Goal: Task Accomplishment & Management: Complete application form

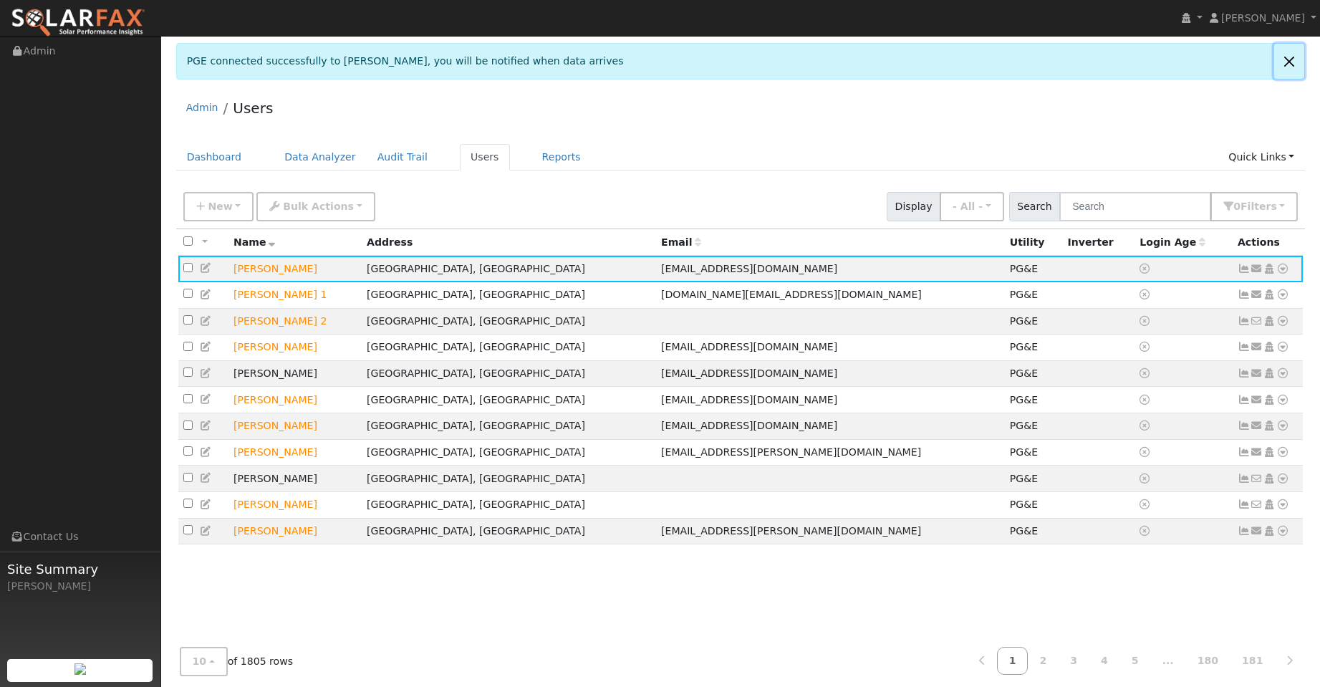
click at [1292, 61] on link at bounding box center [1289, 61] width 30 height 35
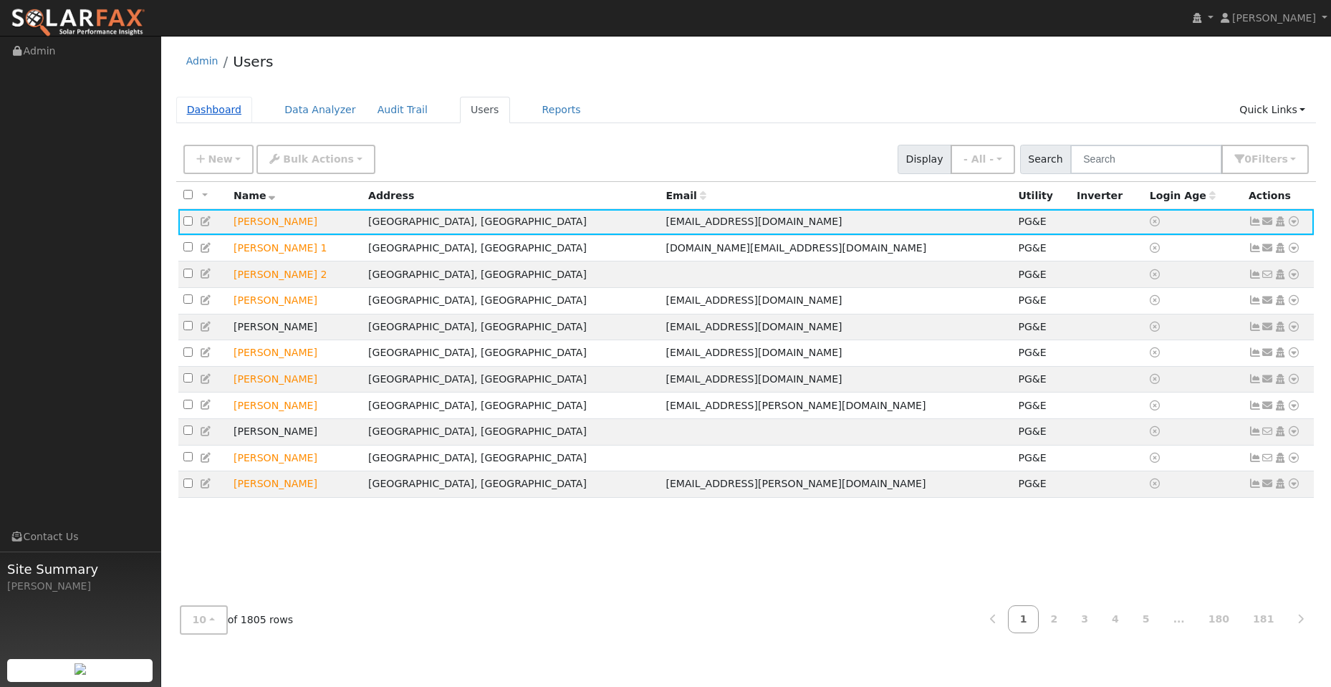
click at [227, 111] on link "Dashboard" at bounding box center [214, 110] width 77 height 27
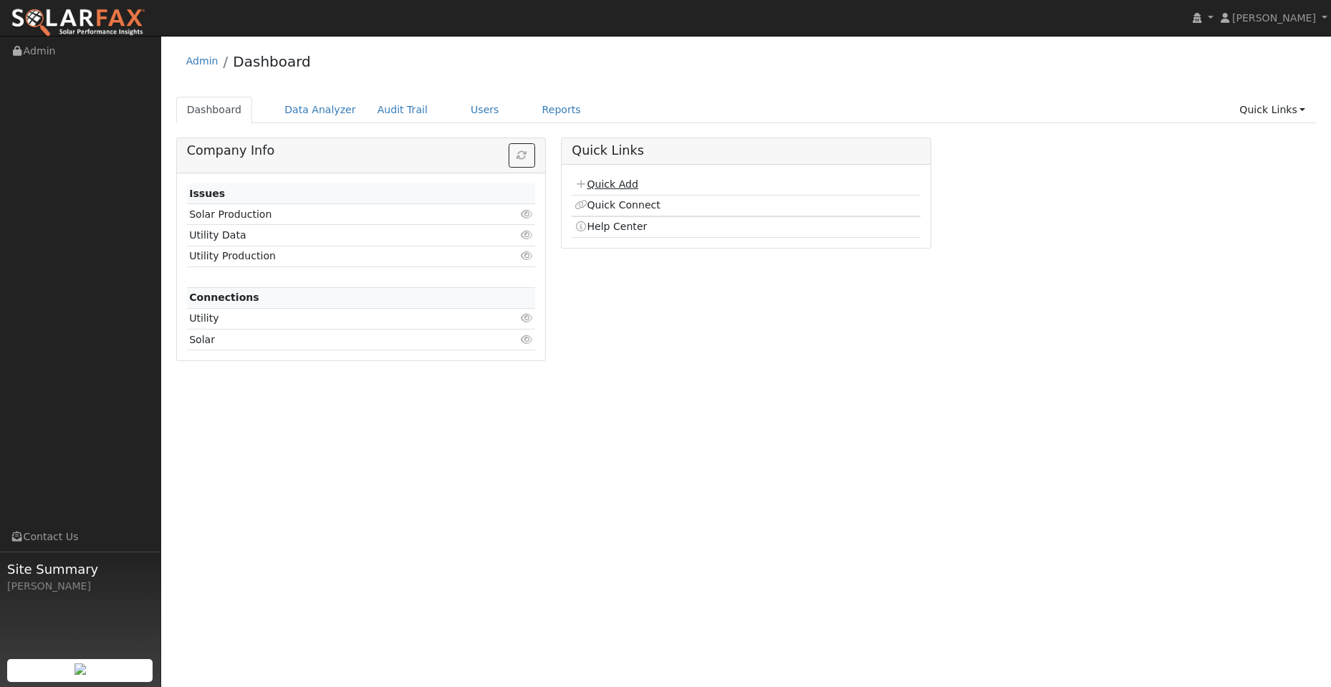
click at [626, 187] on link "Quick Add" at bounding box center [607, 183] width 64 height 11
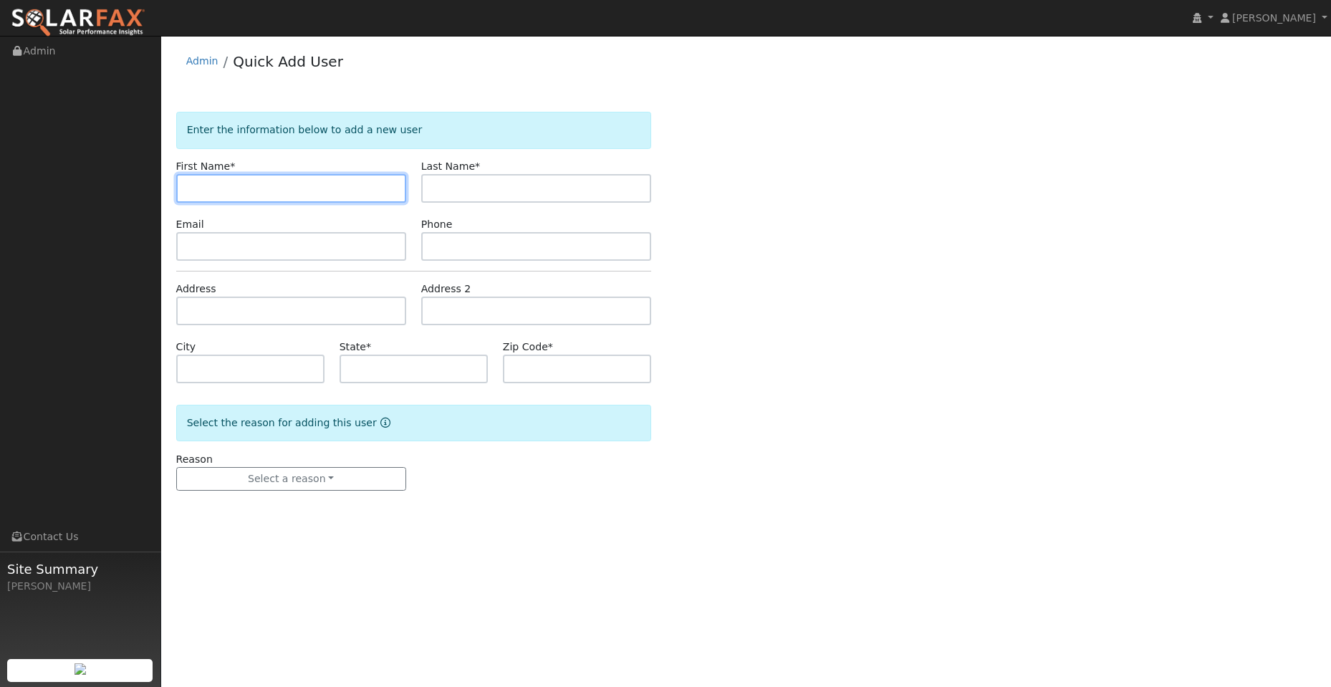
click at [200, 192] on input "text" at bounding box center [291, 188] width 230 height 29
paste input "Brandon"
click at [191, 191] on input "Brandon" at bounding box center [291, 188] width 230 height 29
type input "Brandon"
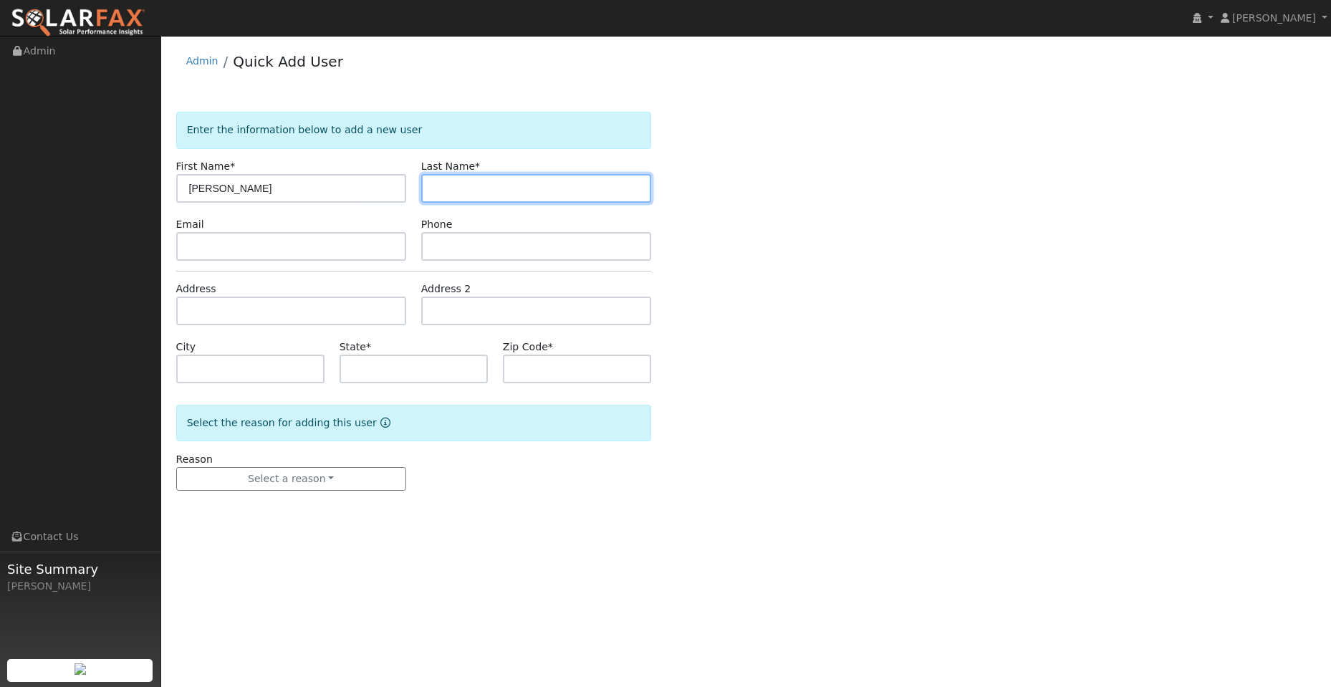
click at [517, 199] on input "text" at bounding box center [536, 188] width 230 height 29
click at [445, 185] on input "text" at bounding box center [536, 188] width 230 height 29
paste input "Pharn"
click at [433, 185] on input "Pharn" at bounding box center [536, 188] width 230 height 29
type input "Pharn"
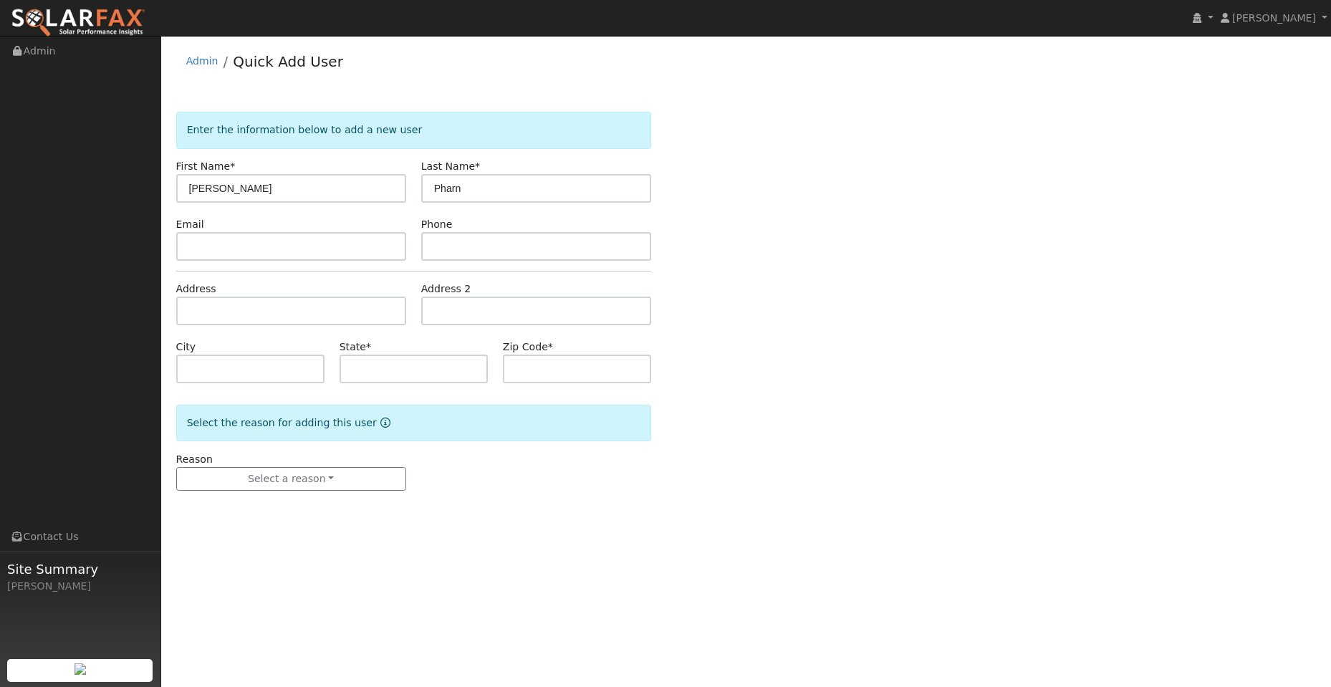
click at [298, 263] on form "Enter the information below to add a new user First Name * Brandon Last Name * …" at bounding box center [413, 316] width 475 height 408
click at [290, 251] on input "text" at bounding box center [291, 246] width 230 height 29
click at [225, 248] on input "text" at bounding box center [291, 246] width 230 height 29
paste input "brandonpharn17@gmail.com"
type input "brandonpharn17@gmail.com"
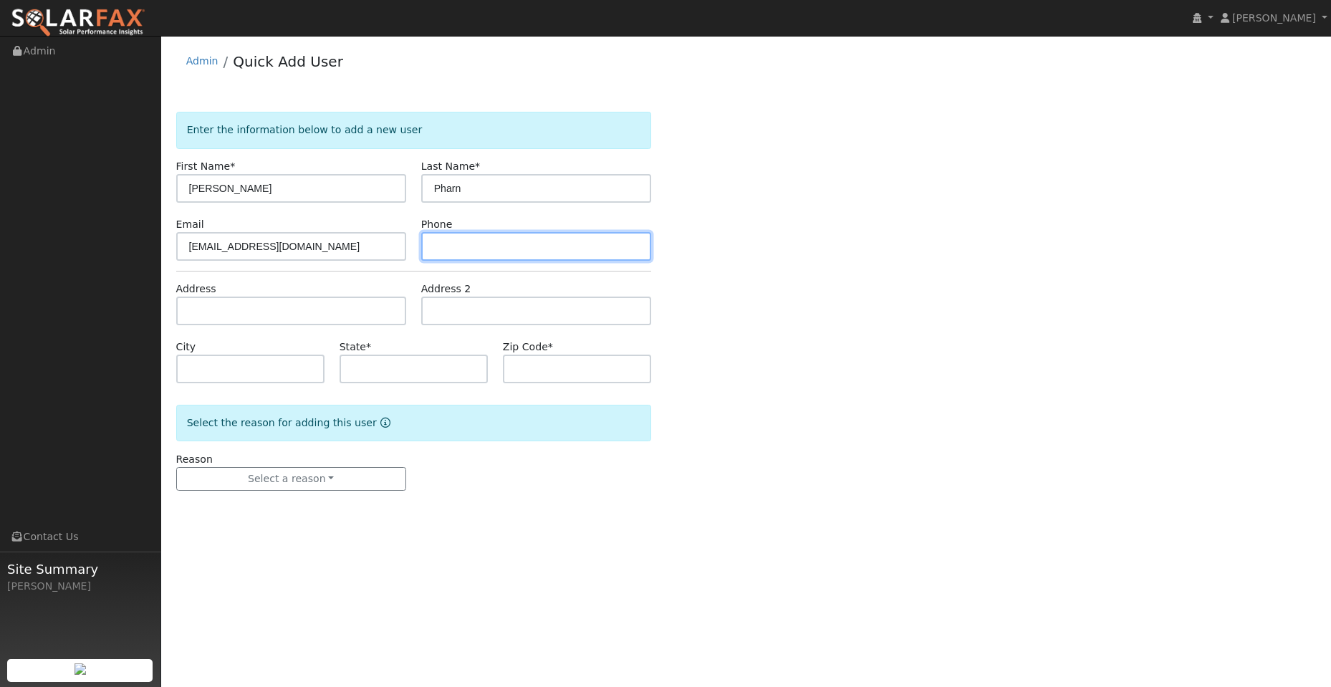
click at [465, 249] on input "text" at bounding box center [536, 246] width 230 height 29
click at [443, 249] on input "text" at bounding box center [536, 246] width 230 height 29
paste input "(510) 932-0817"
click at [436, 246] on input "(510) 932-0817" at bounding box center [536, 246] width 230 height 29
type input "(510) 932-0817"
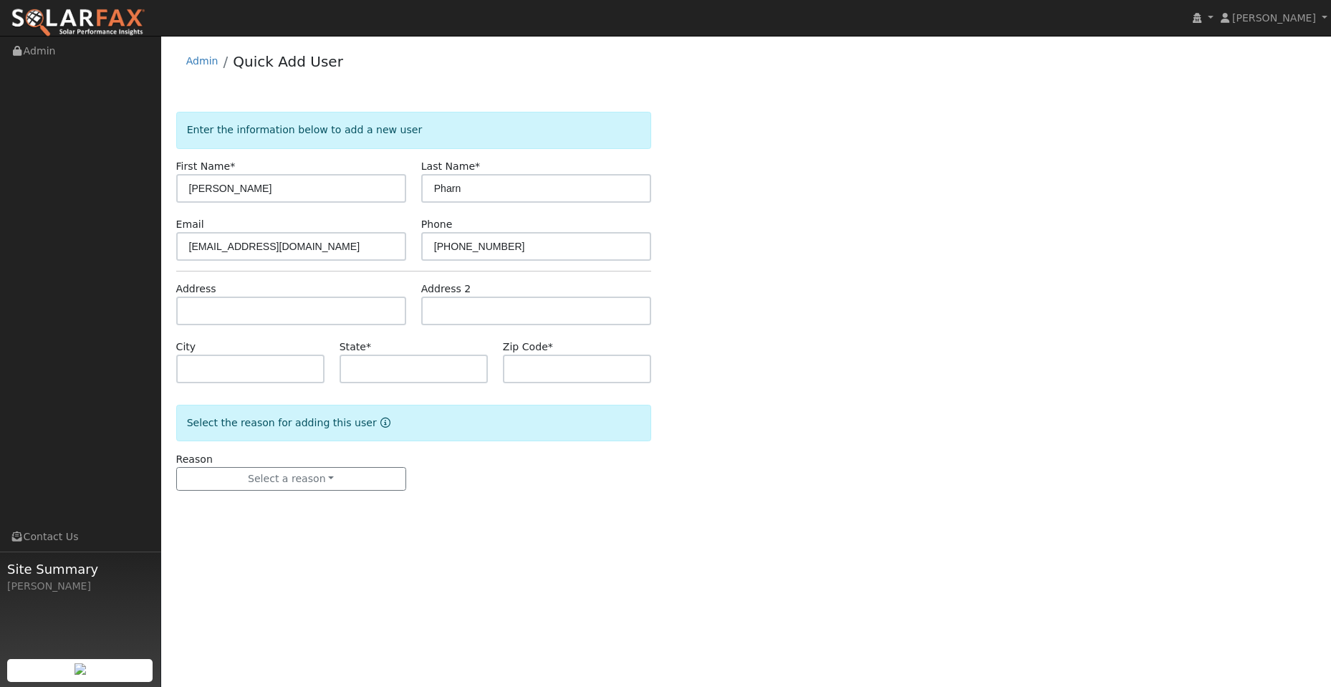
click at [325, 295] on div "Address" at bounding box center [290, 304] width 245 height 44
click at [236, 314] on input "text" at bounding box center [291, 311] width 230 height 29
click at [204, 306] on input "text" at bounding box center [291, 311] width 230 height 29
paste input "901 Goldfinch Circle"
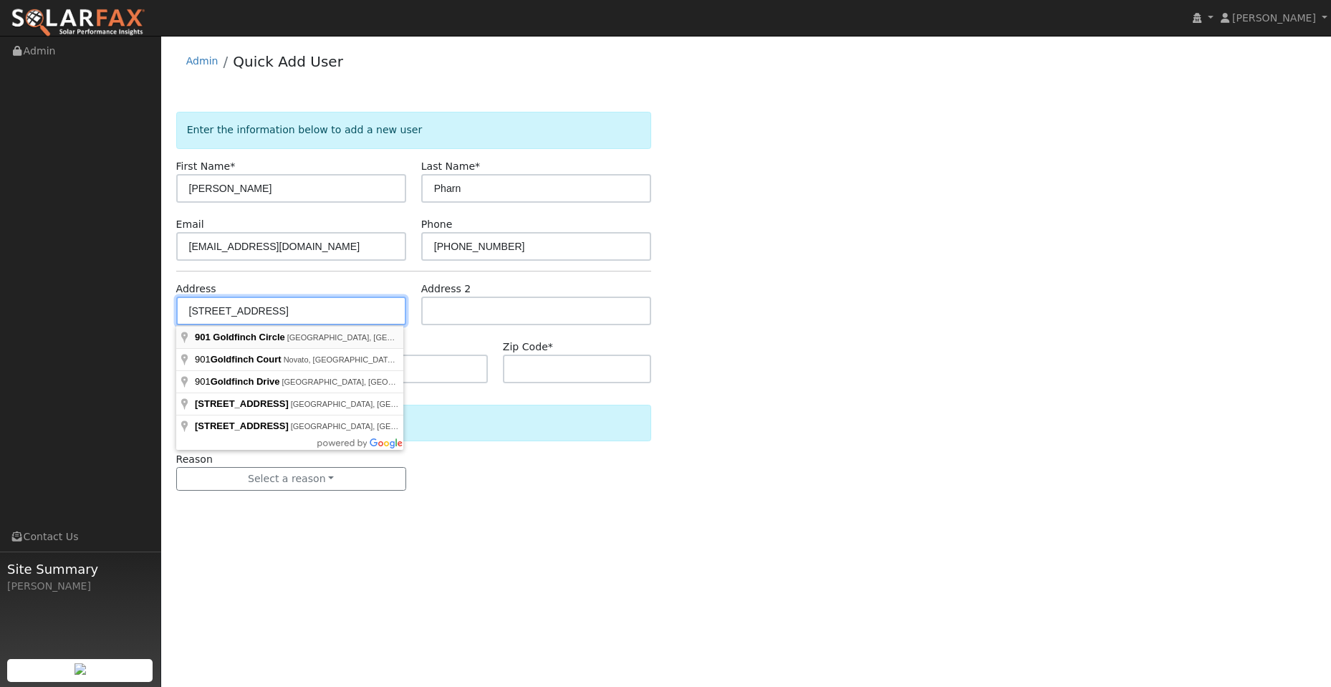
type input "901 Goldfinch Circle"
type input "Vacaville"
type input "CA"
type input "95688"
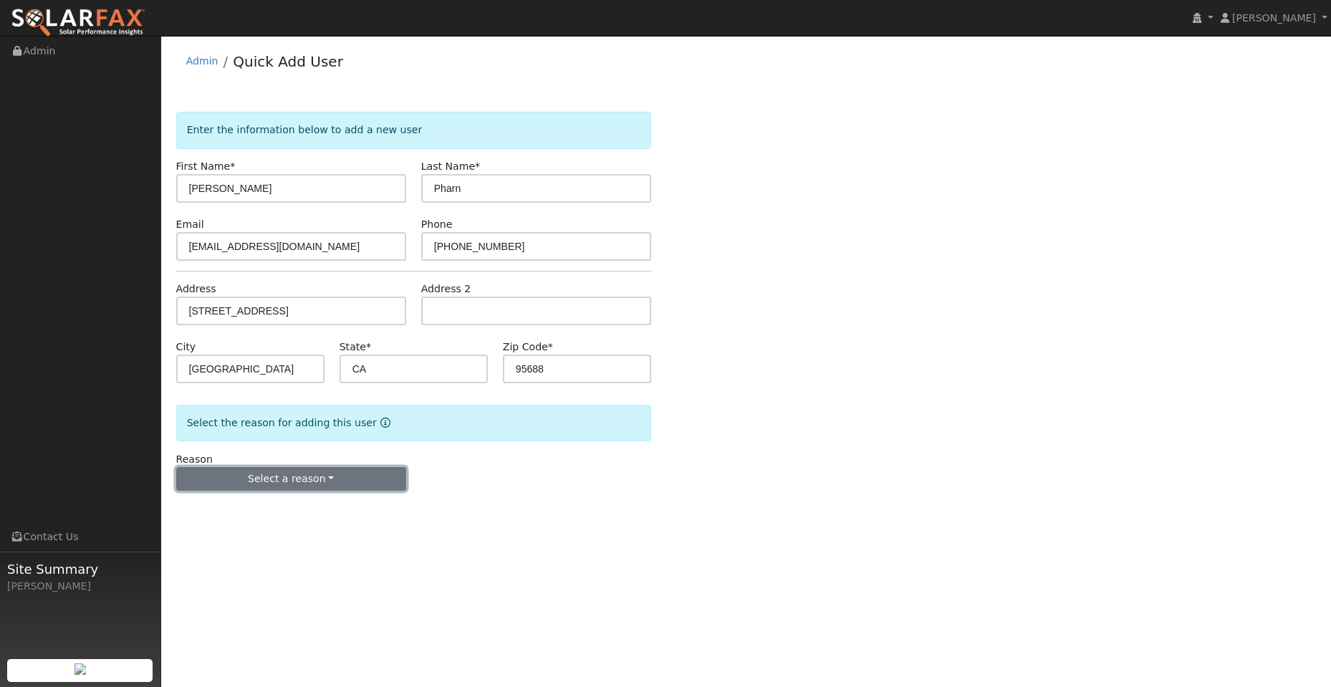
drag, startPoint x: 339, startPoint y: 469, endPoint x: 330, endPoint y: 480, distance: 14.3
click at [340, 470] on button "Select a reason" at bounding box center [291, 479] width 230 height 24
click at [286, 505] on link "New lead" at bounding box center [256, 509] width 158 height 20
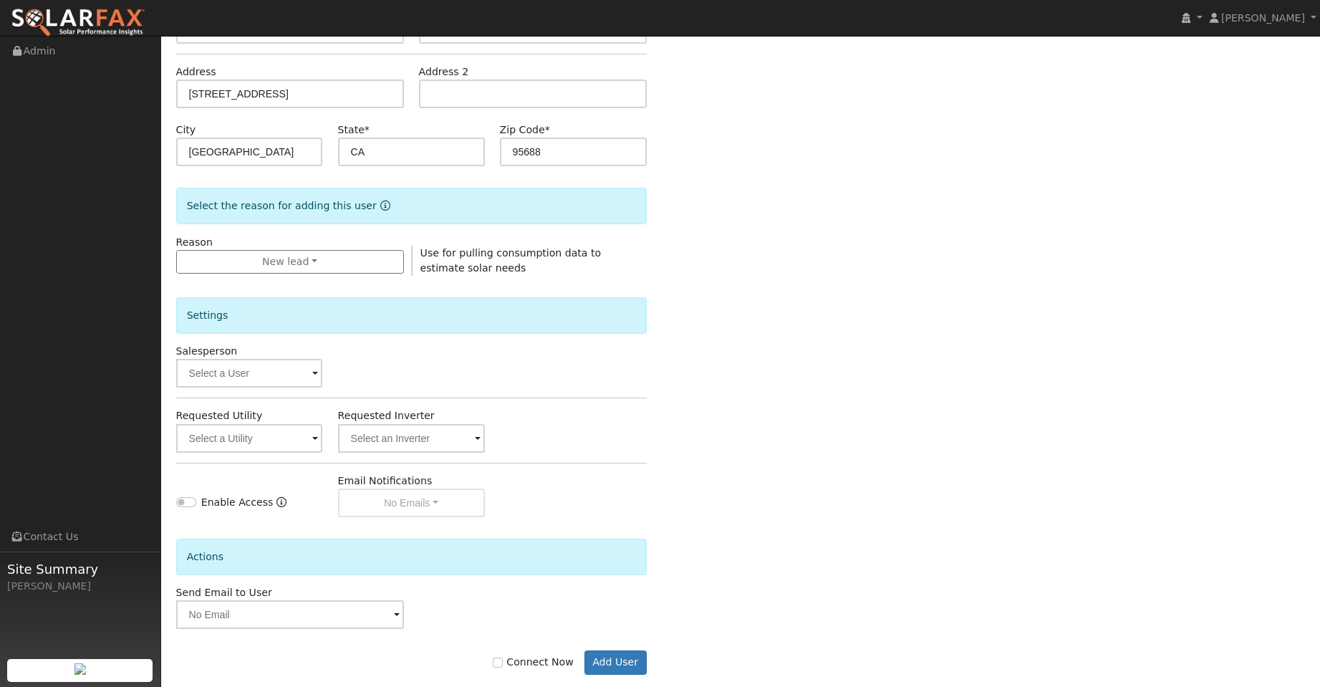
scroll to position [241, 0]
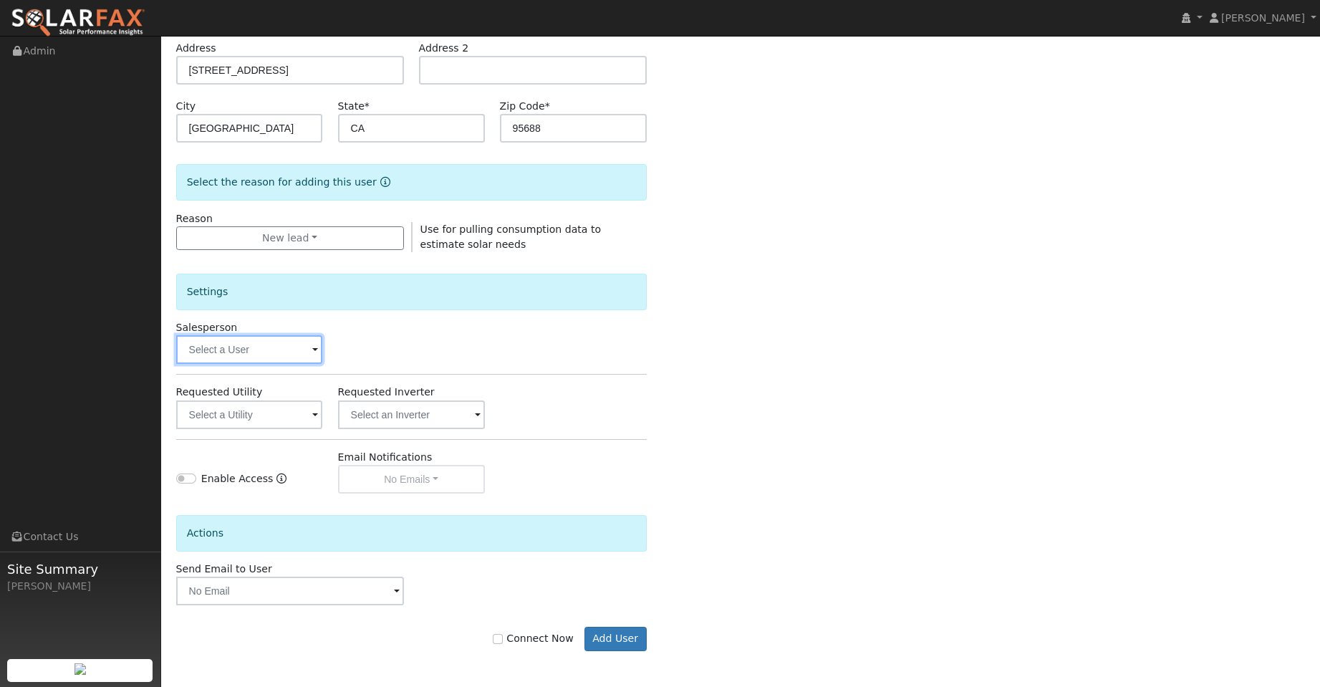
click at [266, 358] on input "text" at bounding box center [249, 349] width 147 height 29
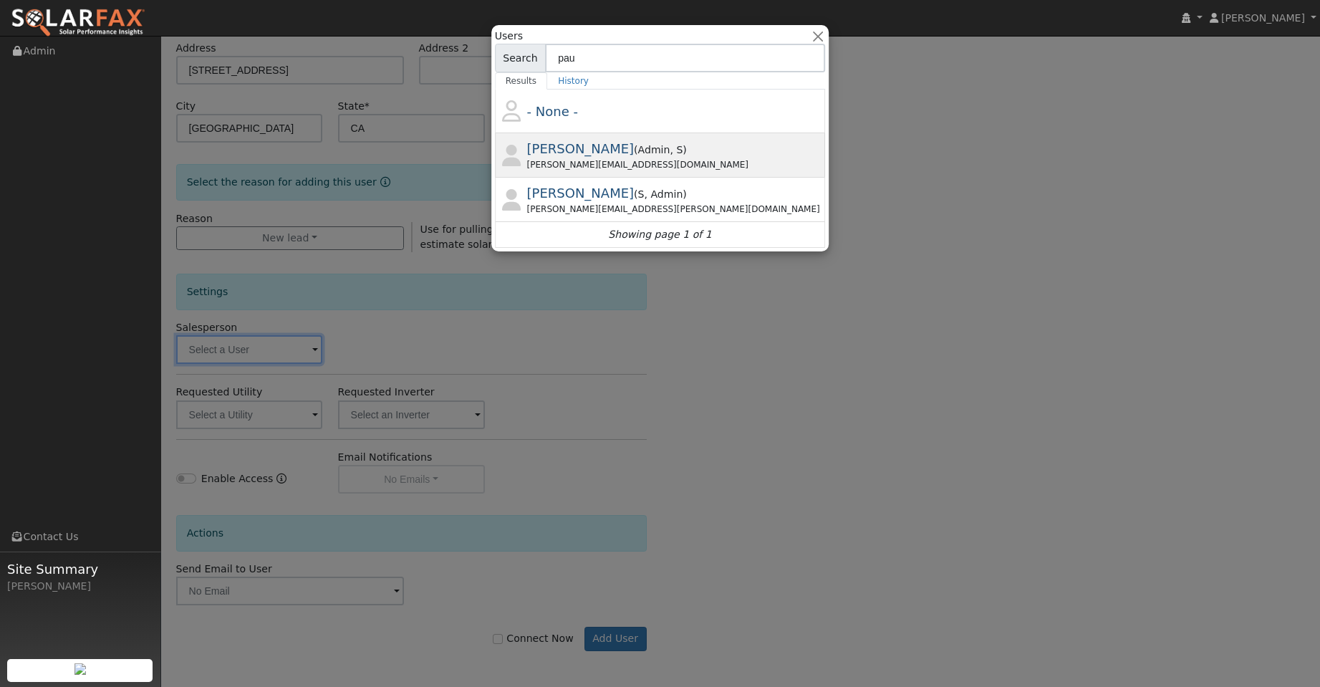
type input "pau"
click at [689, 148] on div "Paul Barber ( Admin , S ) Paul@ambrosesolar.com" at bounding box center [675, 155] width 296 height 32
type input "Paul Barber"
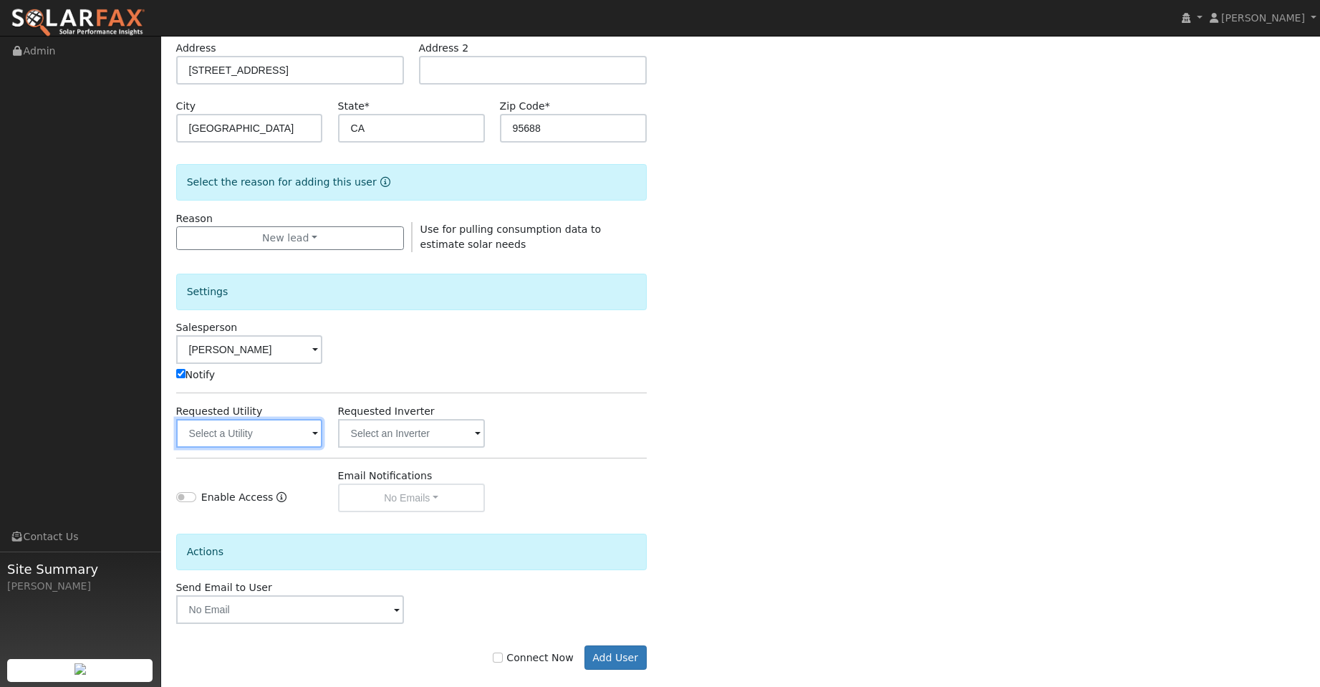
click at [295, 433] on input "text" at bounding box center [249, 433] width 147 height 29
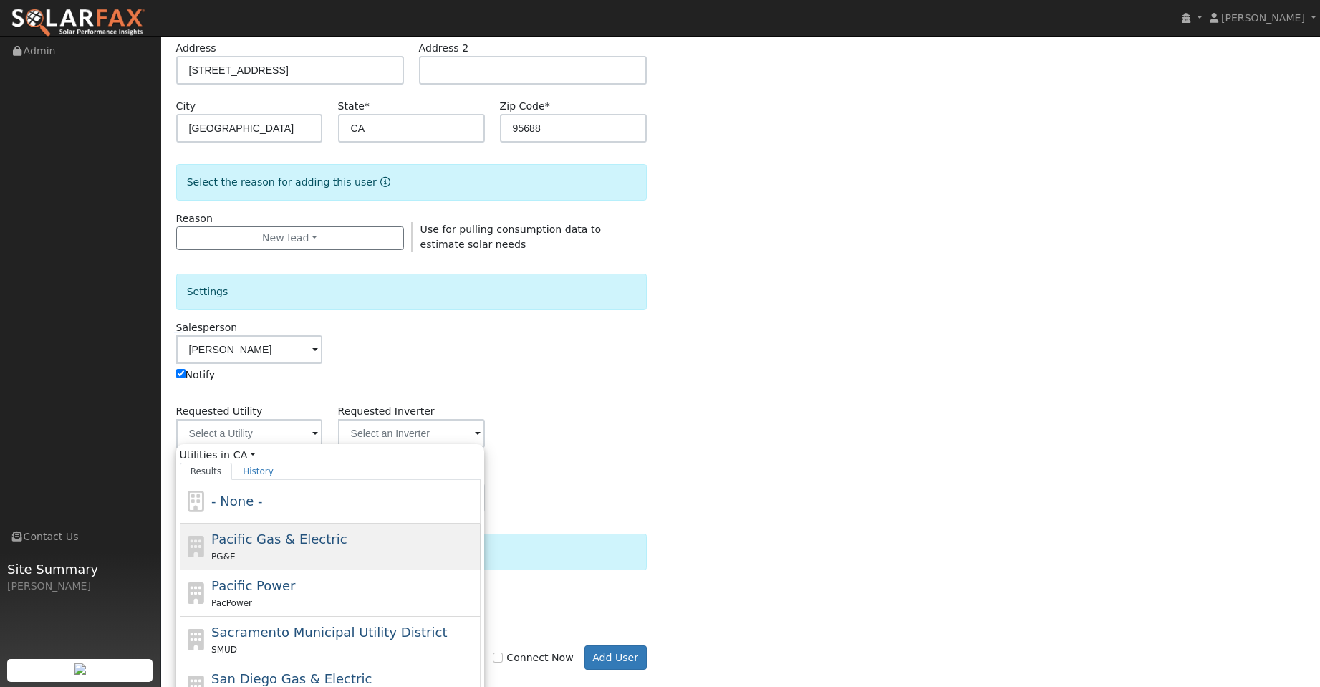
click at [395, 537] on div "Pacific Gas & Electric PG&E" at bounding box center [344, 546] width 266 height 34
type input "Pacific Gas & Electric"
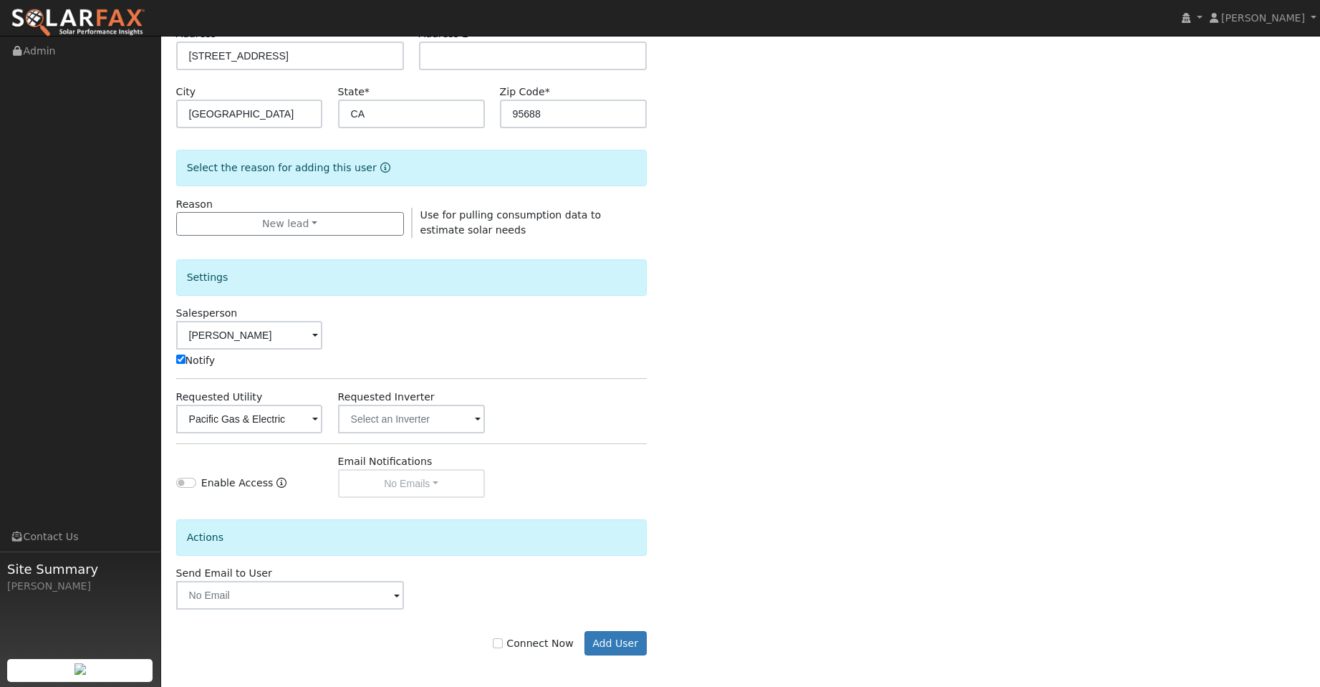
scroll to position [259, 0]
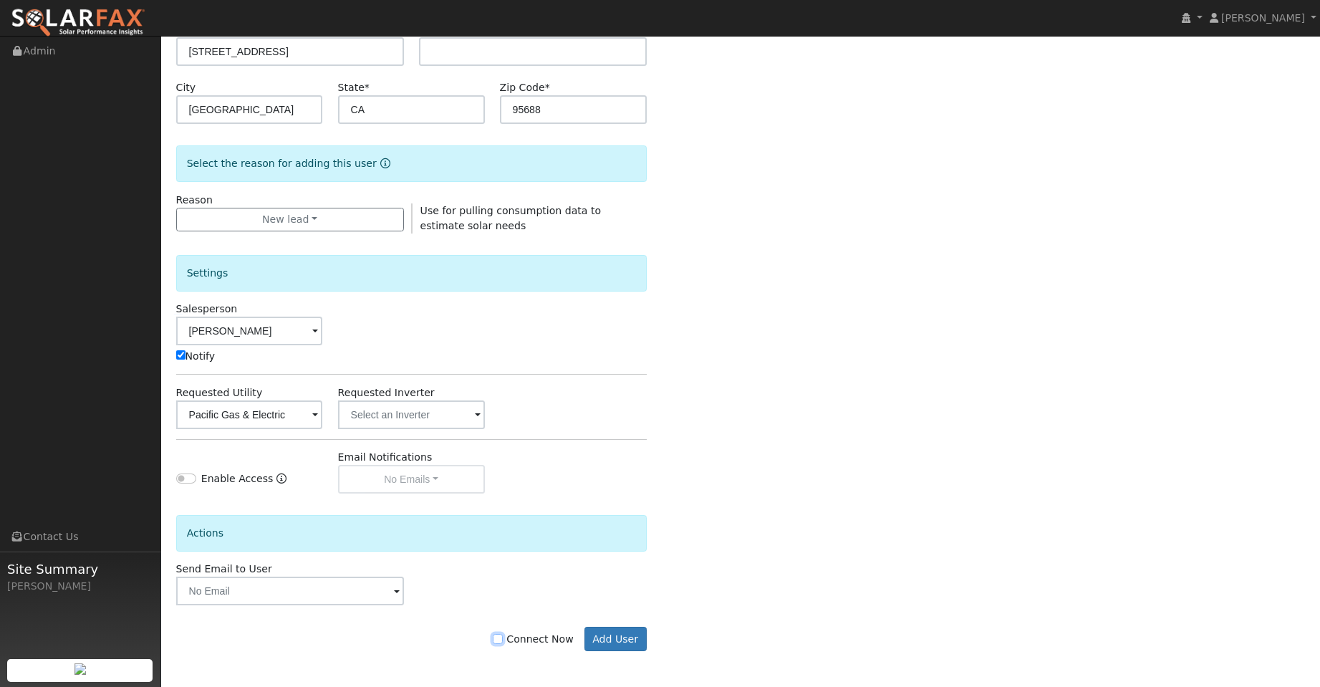
click at [503, 639] on input "Connect Now" at bounding box center [498, 639] width 10 height 10
checkbox input "true"
click at [588, 640] on div "Connect Now Add User" at bounding box center [411, 639] width 486 height 24
click at [592, 637] on button "Add User" at bounding box center [616, 639] width 62 height 24
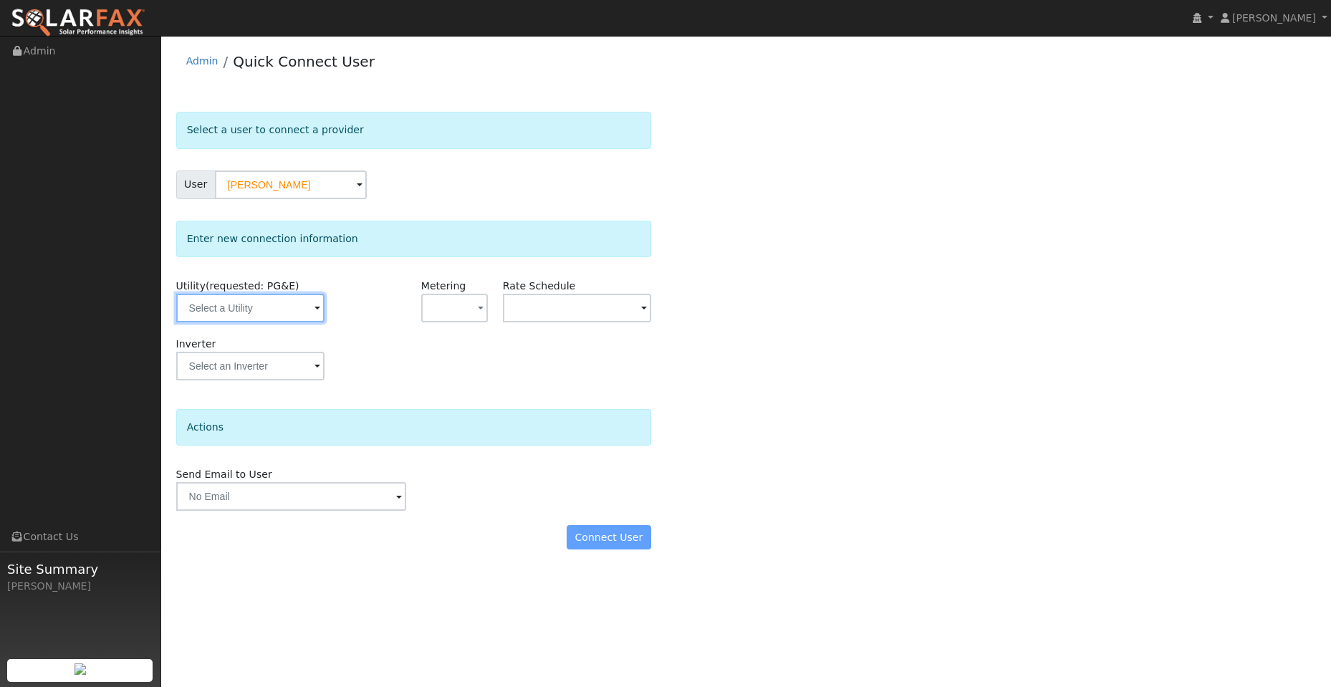
click at [267, 322] on input "text" at bounding box center [250, 308] width 148 height 29
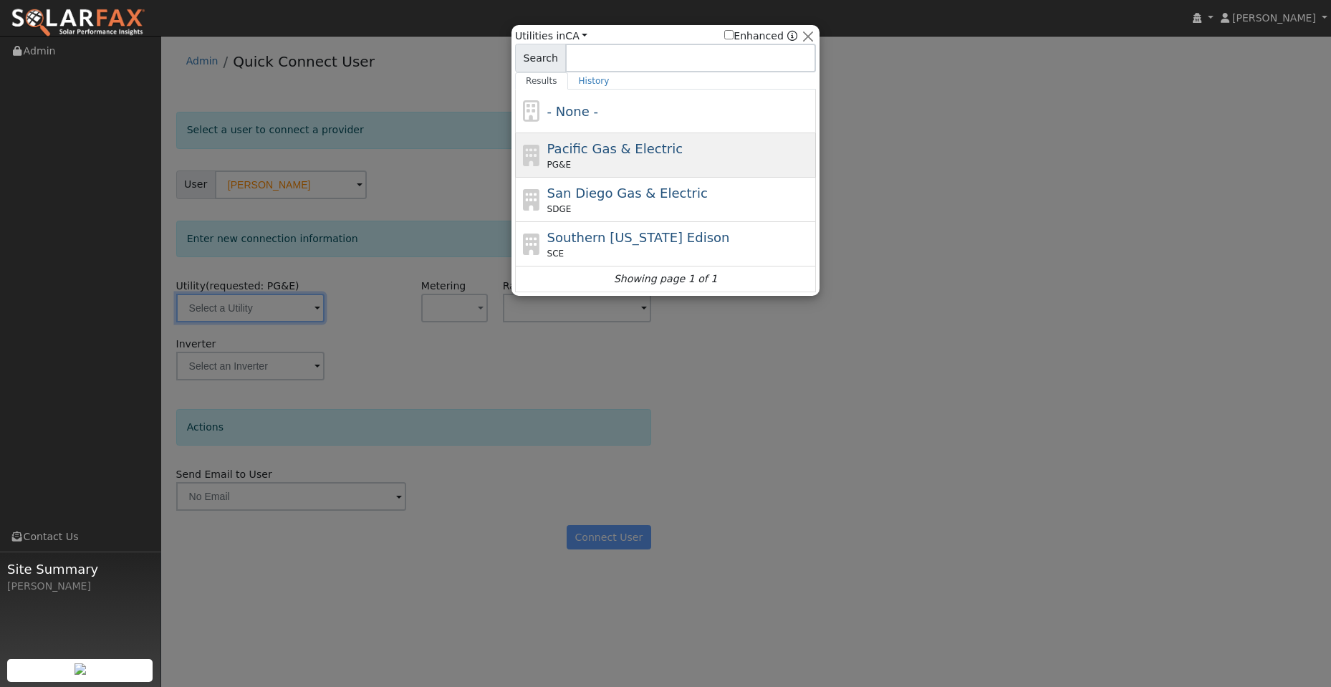
click at [594, 160] on div "PG&E" at bounding box center [680, 164] width 266 height 13
type input "PG&E"
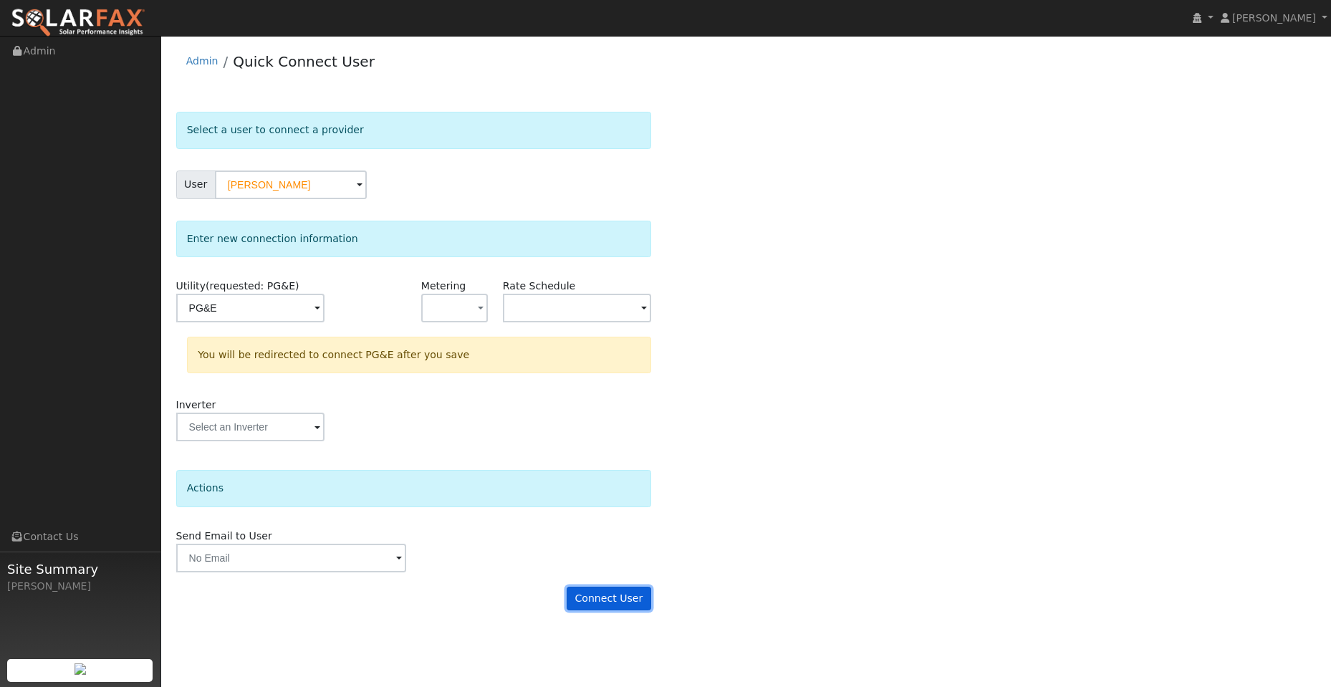
click at [628, 597] on button "Connect User" at bounding box center [609, 599] width 85 height 24
